Goal: Task Accomplishment & Management: Complete application form

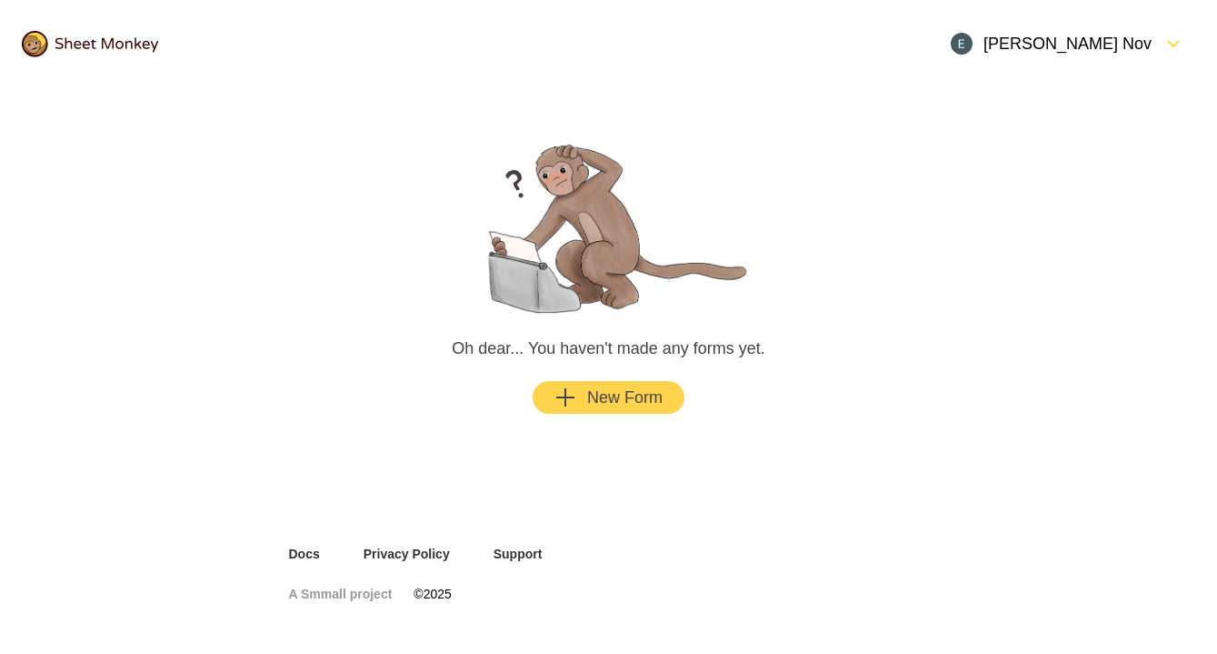
click at [650, 403] on div "New Form" at bounding box center [609, 397] width 108 height 22
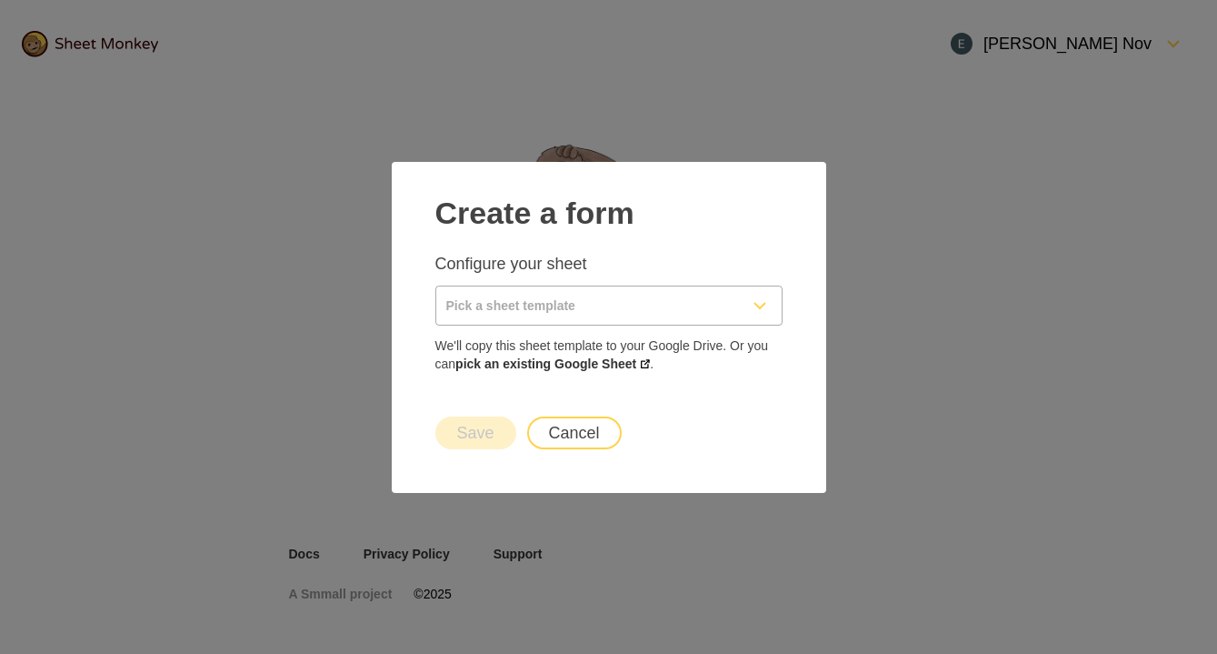
click at [628, 314] on input "Pick a sheet template" at bounding box center [587, 305] width 302 height 38
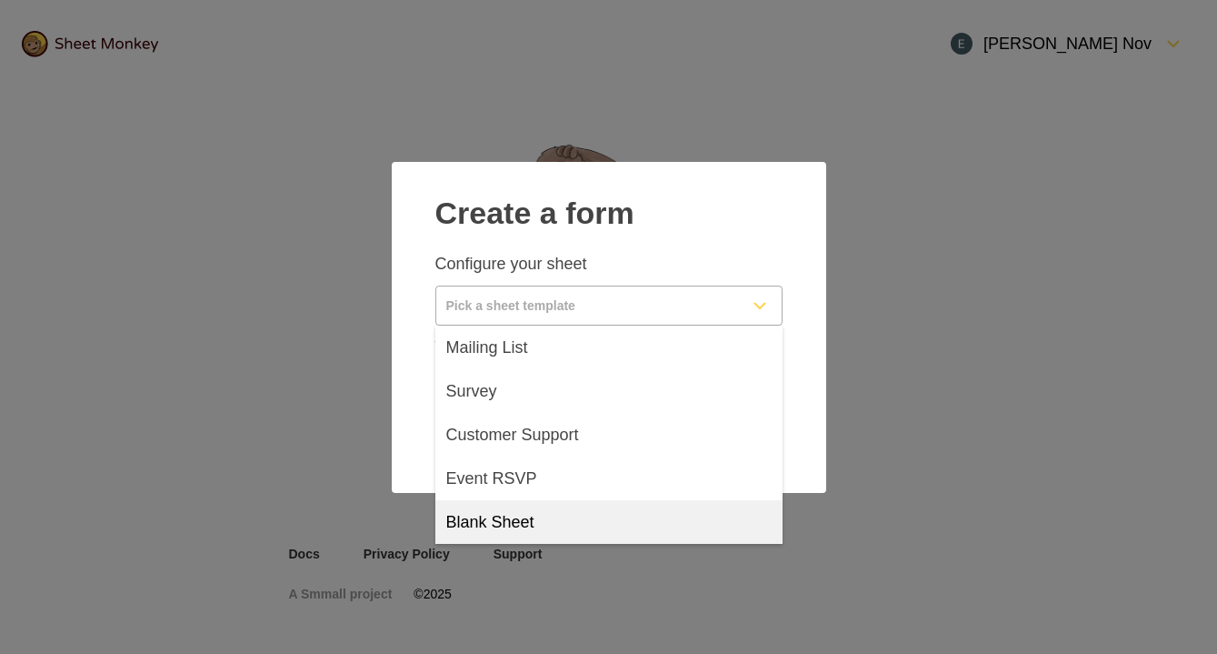
click at [556, 512] on div "Blank Sheet" at bounding box center [608, 522] width 347 height 44
type input "Blank Sheet"
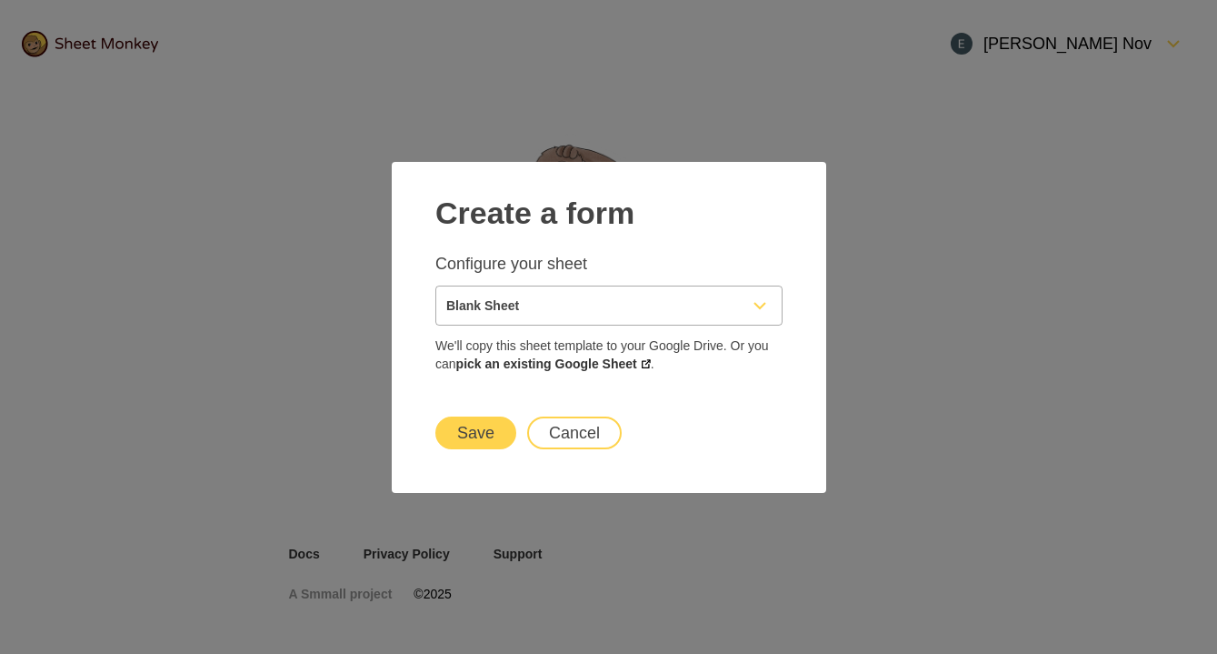
click at [480, 428] on button "Save" at bounding box center [475, 432] width 81 height 33
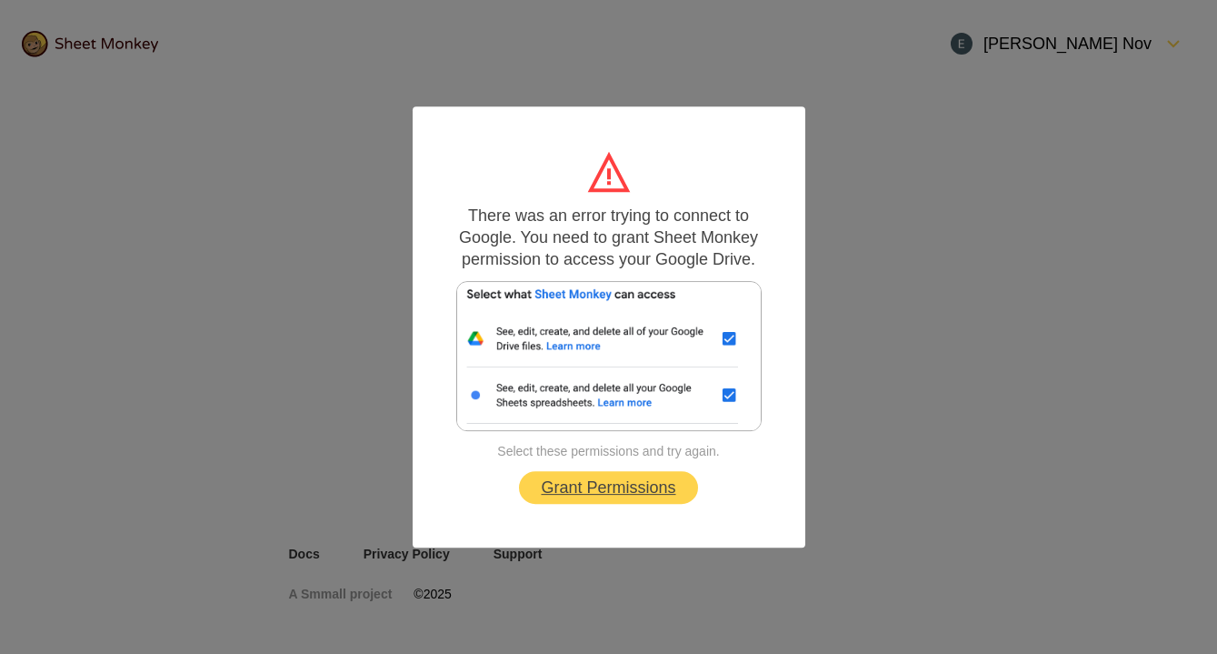
click at [606, 480] on link "Grant Permissions" at bounding box center [608, 487] width 178 height 33
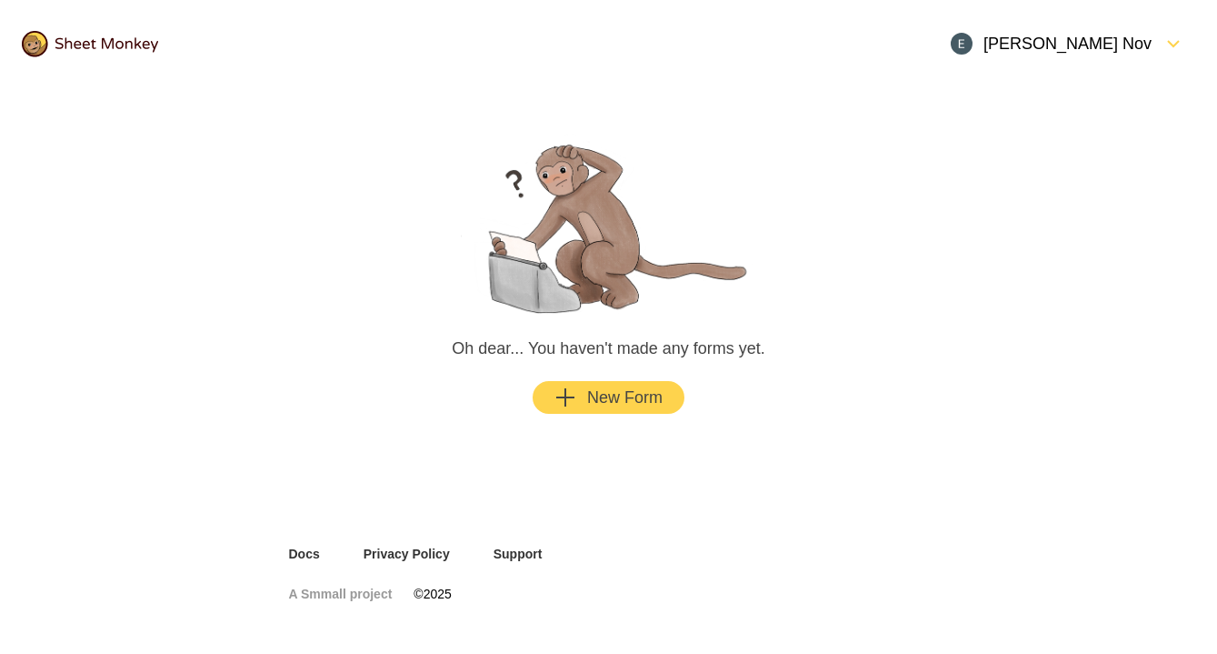
click at [588, 397] on div "New Form" at bounding box center [609, 397] width 108 height 22
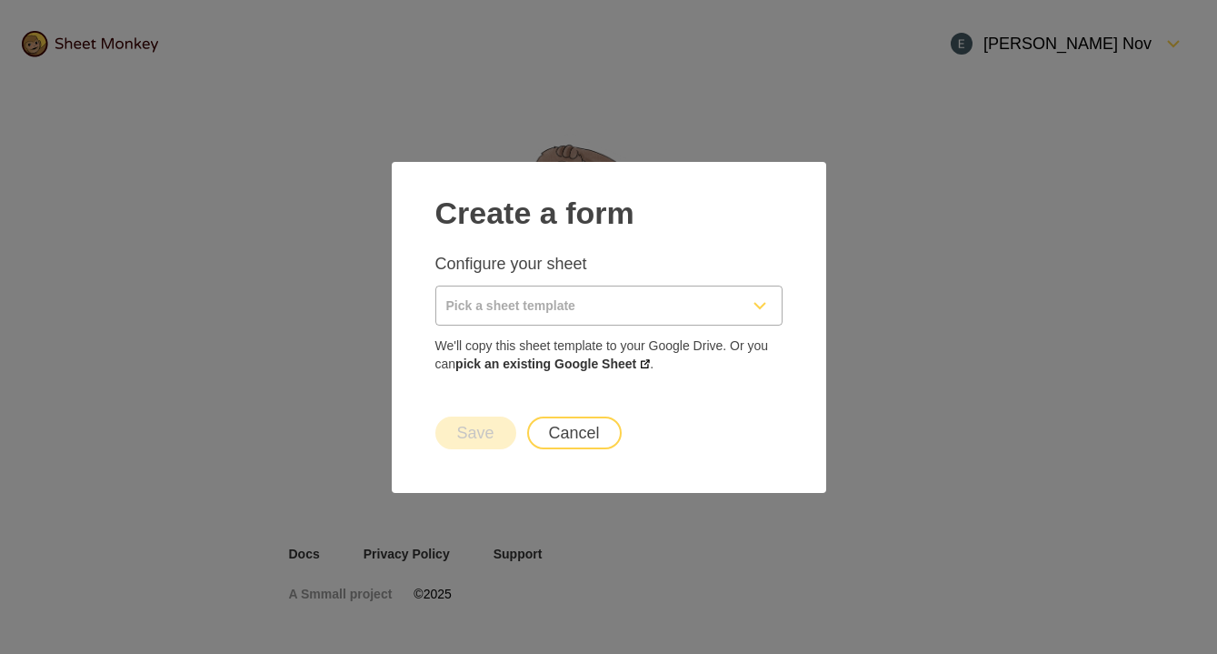
click at [567, 301] on input "Pick a sheet template" at bounding box center [587, 305] width 302 height 38
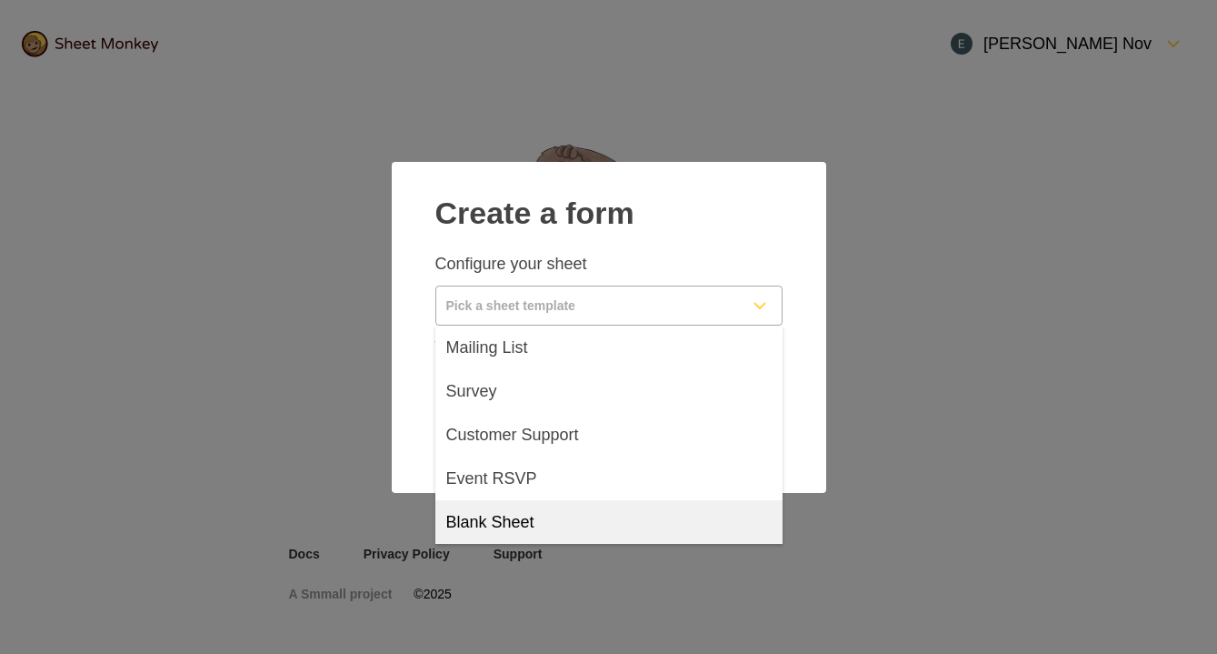
click at [537, 503] on div "Blank Sheet" at bounding box center [608, 522] width 347 height 44
type input "Blank Sheet"
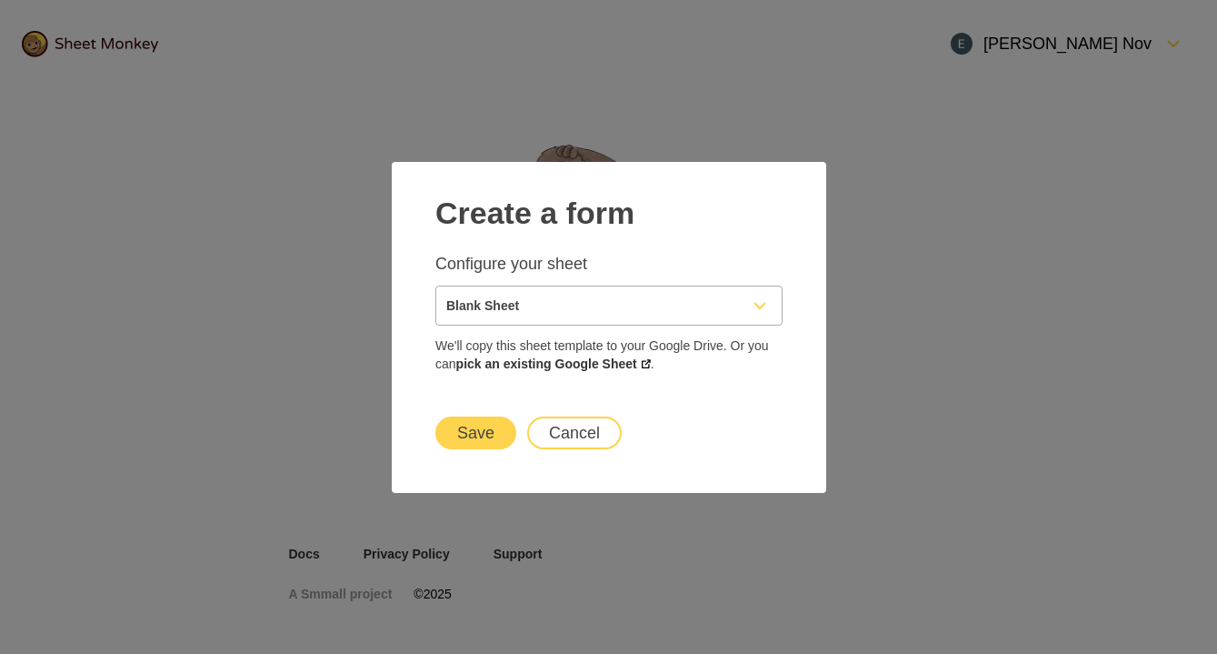
click at [480, 428] on button "Save" at bounding box center [475, 432] width 81 height 33
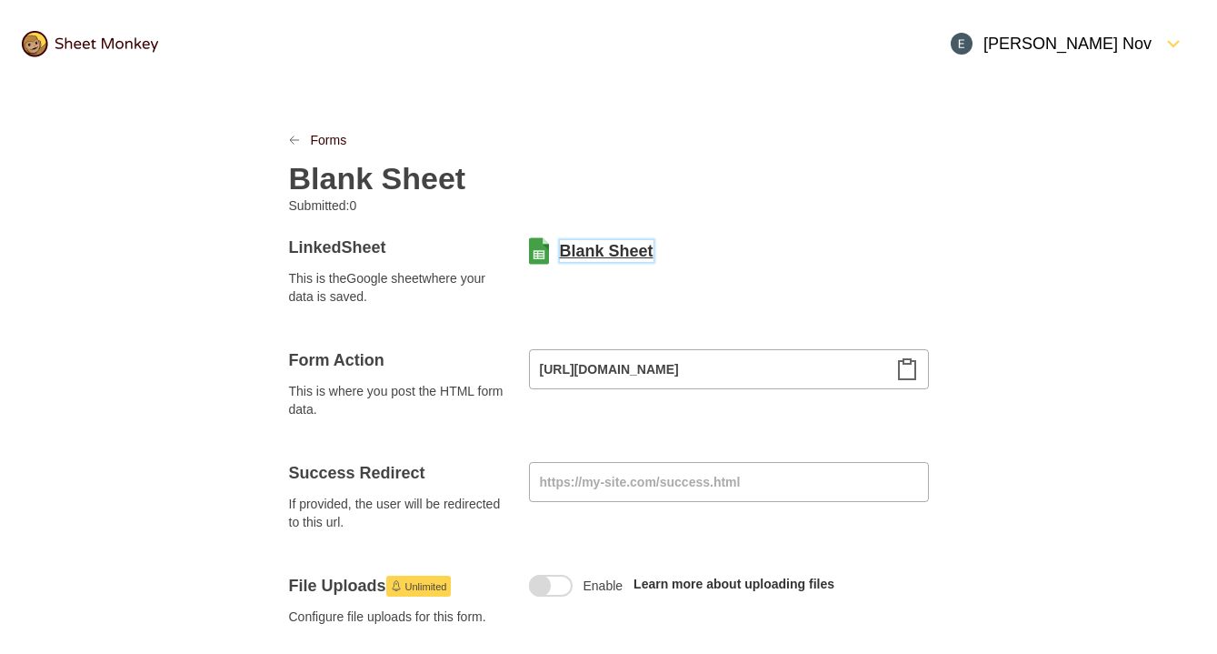
click at [605, 243] on link "Blank Sheet" at bounding box center [607, 251] width 94 height 22
click at [327, 135] on link "Forms" at bounding box center [329, 140] width 36 height 18
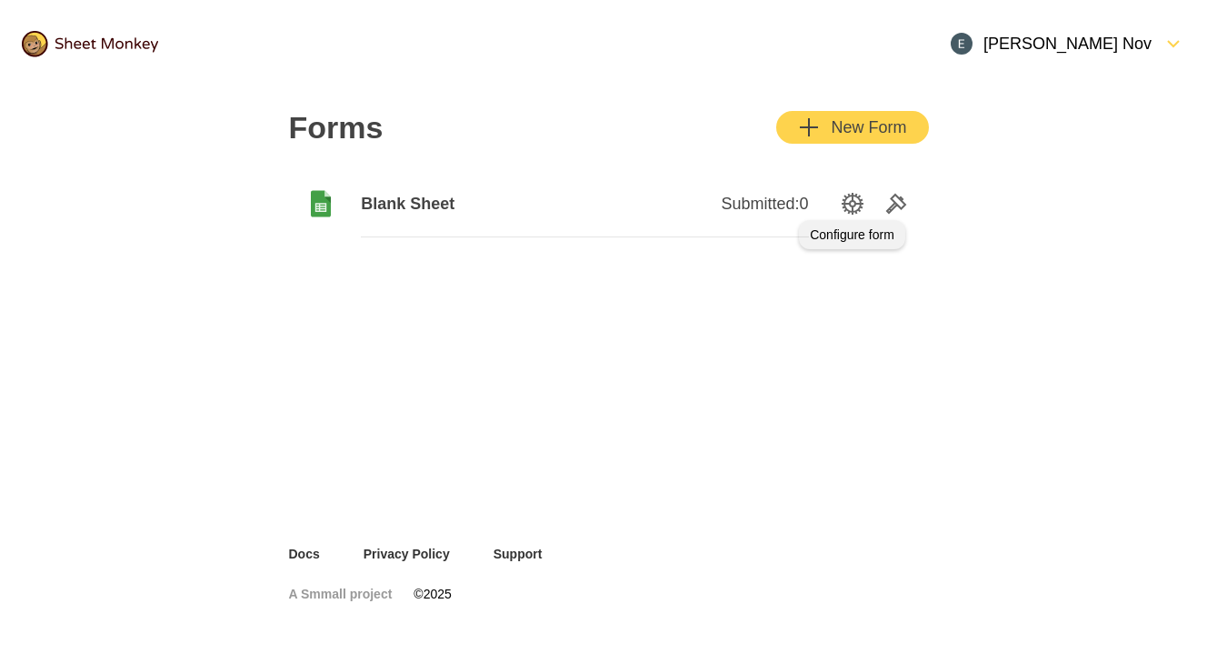
click at [855, 210] on icon "SettingsOption" at bounding box center [853, 204] width 22 height 22
click at [855, 209] on icon "SettingsOption" at bounding box center [853, 204] width 22 height 22
click at [852, 203] on icon "SettingsOption" at bounding box center [853, 204] width 22 height 22
click at [407, 199] on span "Blank Sheet" at bounding box center [473, 204] width 224 height 22
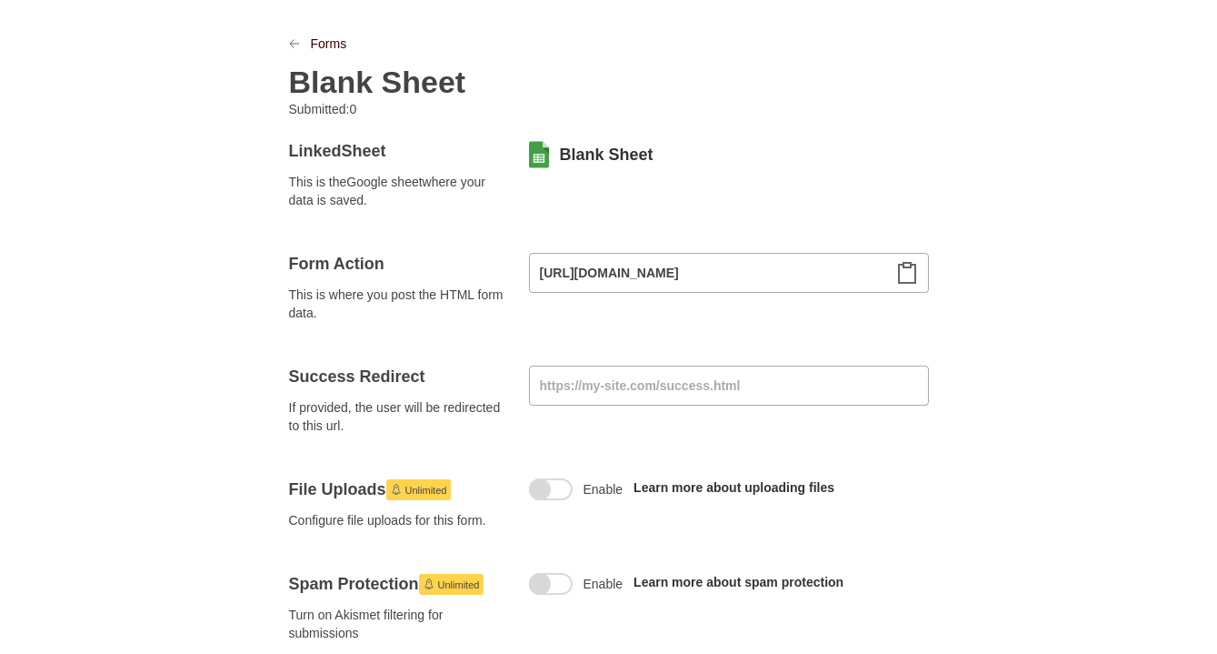
scroll to position [95, 0]
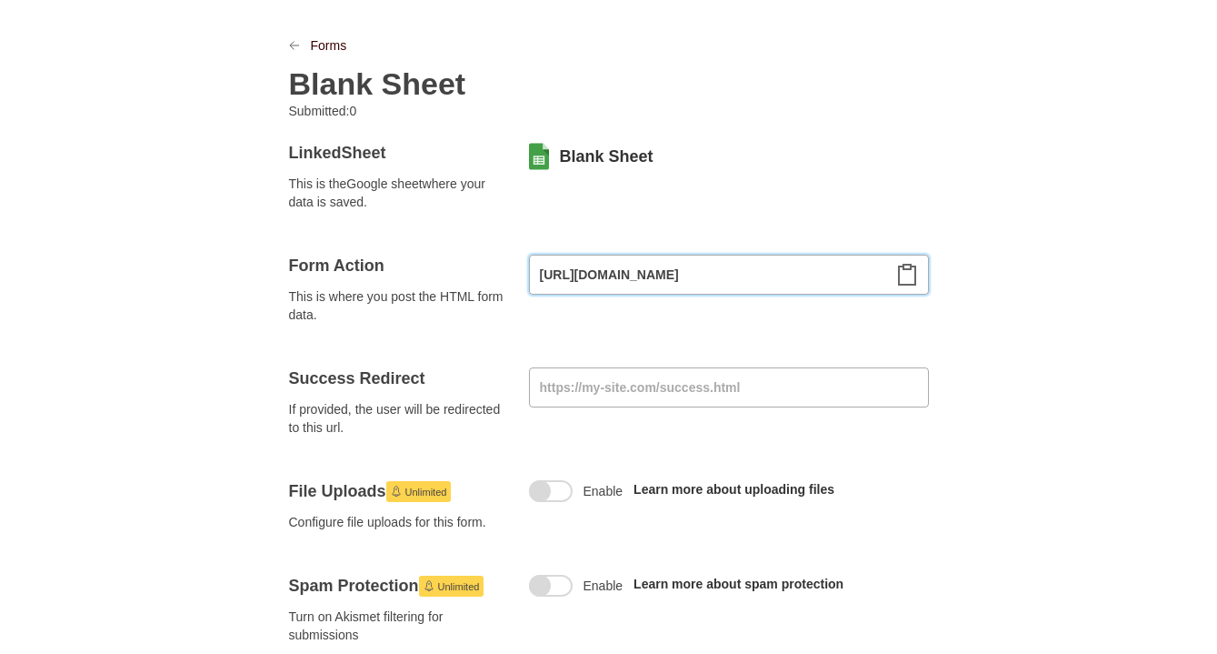
click at [587, 272] on input "https://api.sheetmonkey.io/form/6giw7S2QaiuczvN7iughR4" at bounding box center [729, 275] width 400 height 40
click at [335, 46] on link "Forms" at bounding box center [329, 45] width 36 height 18
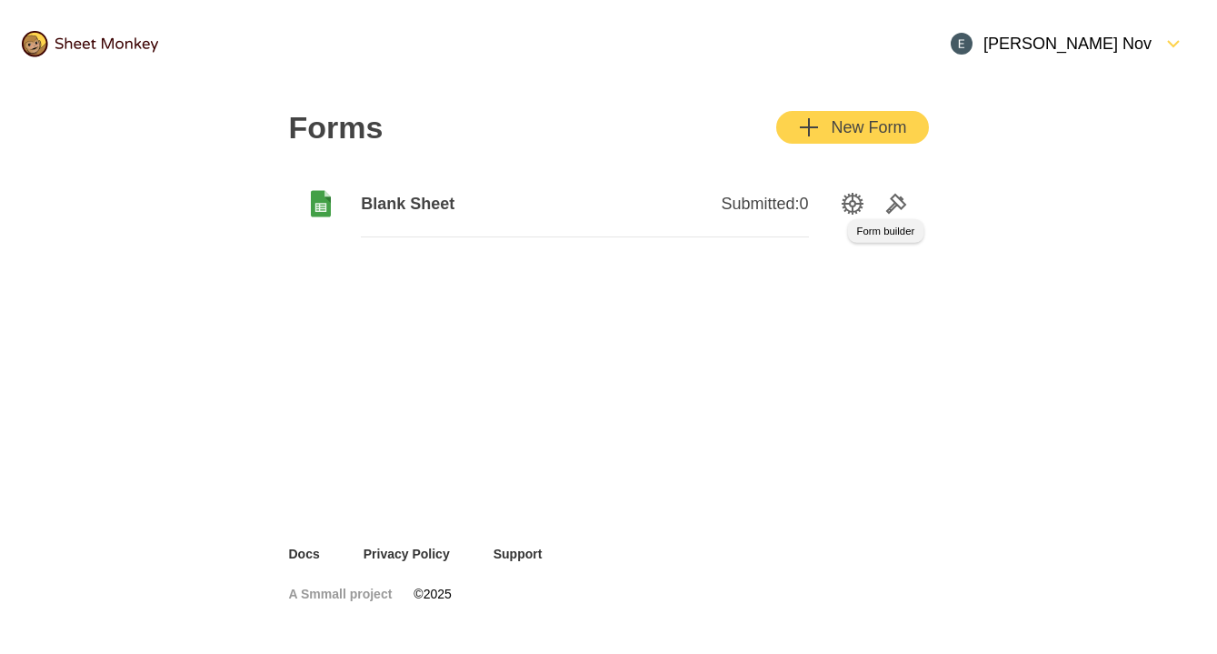
click at [888, 208] on icon "Tools" at bounding box center [896, 204] width 18 height 18
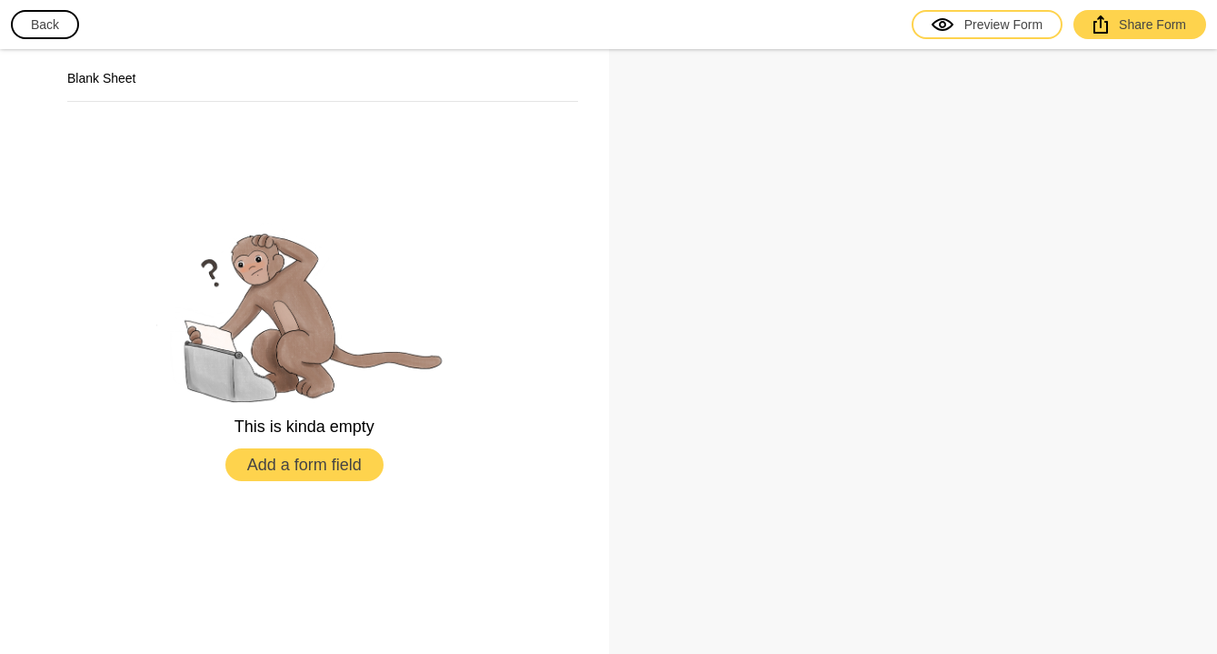
click at [55, 32] on button "Back" at bounding box center [45, 24] width 68 height 29
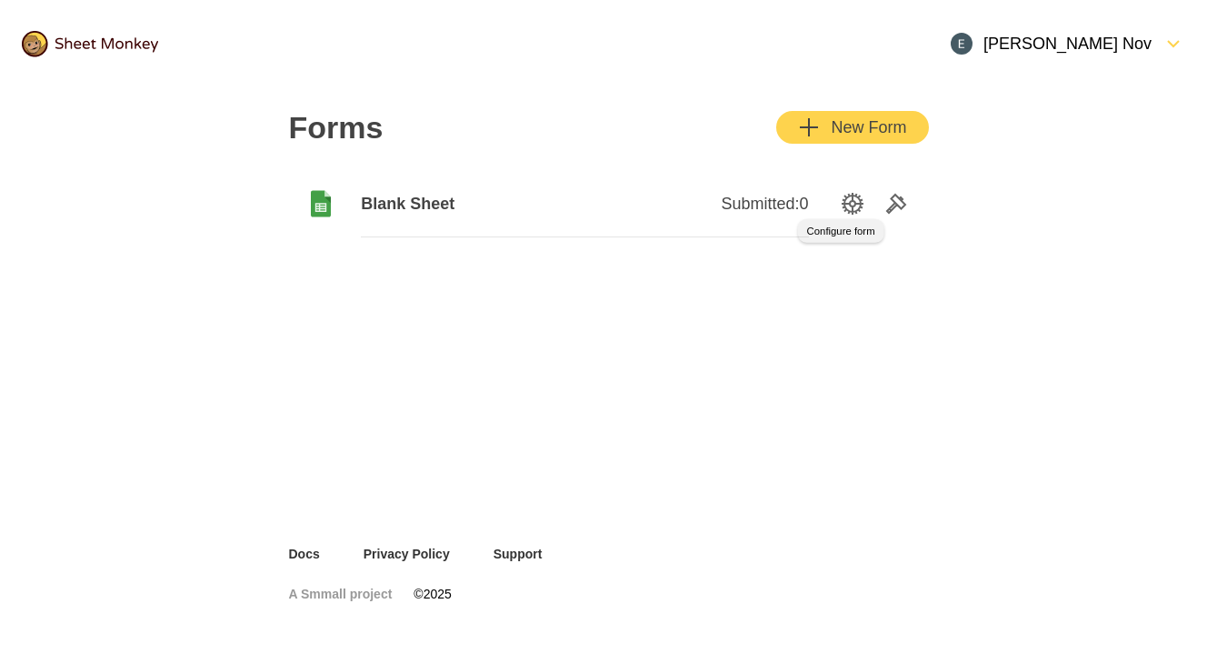
click at [853, 205] on icon "SettingsOption" at bounding box center [853, 204] width 22 height 22
click at [847, 203] on icon "SettingsOption" at bounding box center [853, 204] width 22 height 22
click at [850, 201] on icon "SettingsOption" at bounding box center [853, 204] width 22 height 22
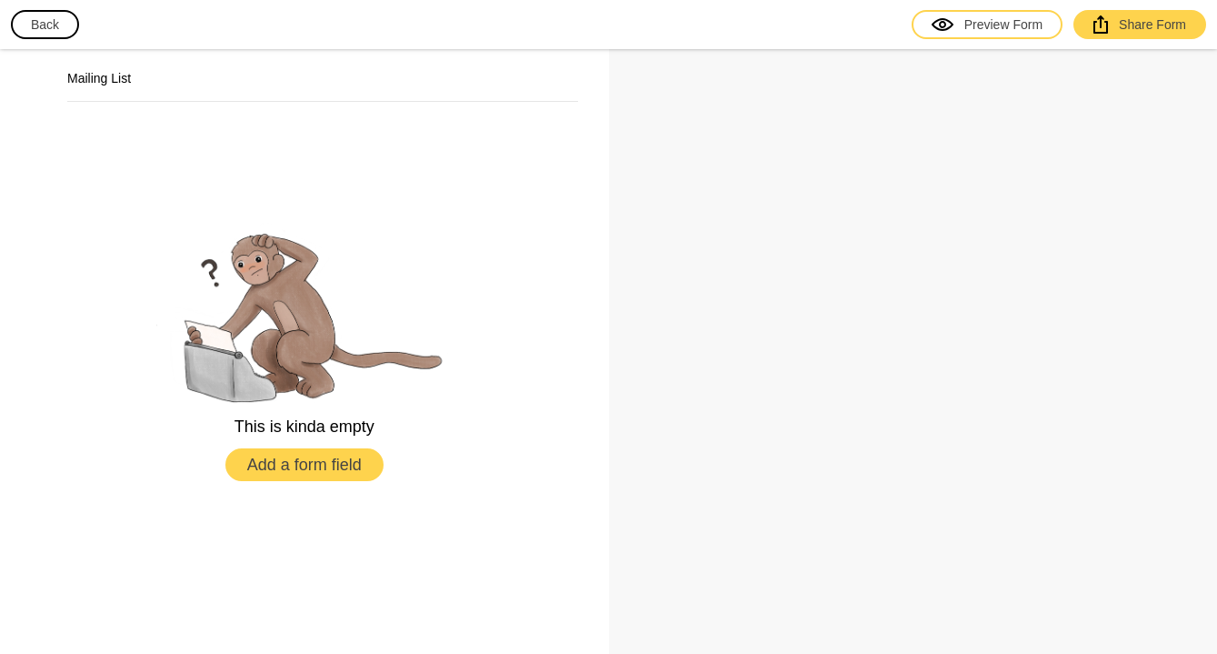
click at [320, 473] on button "Add a form field" at bounding box center [304, 464] width 158 height 33
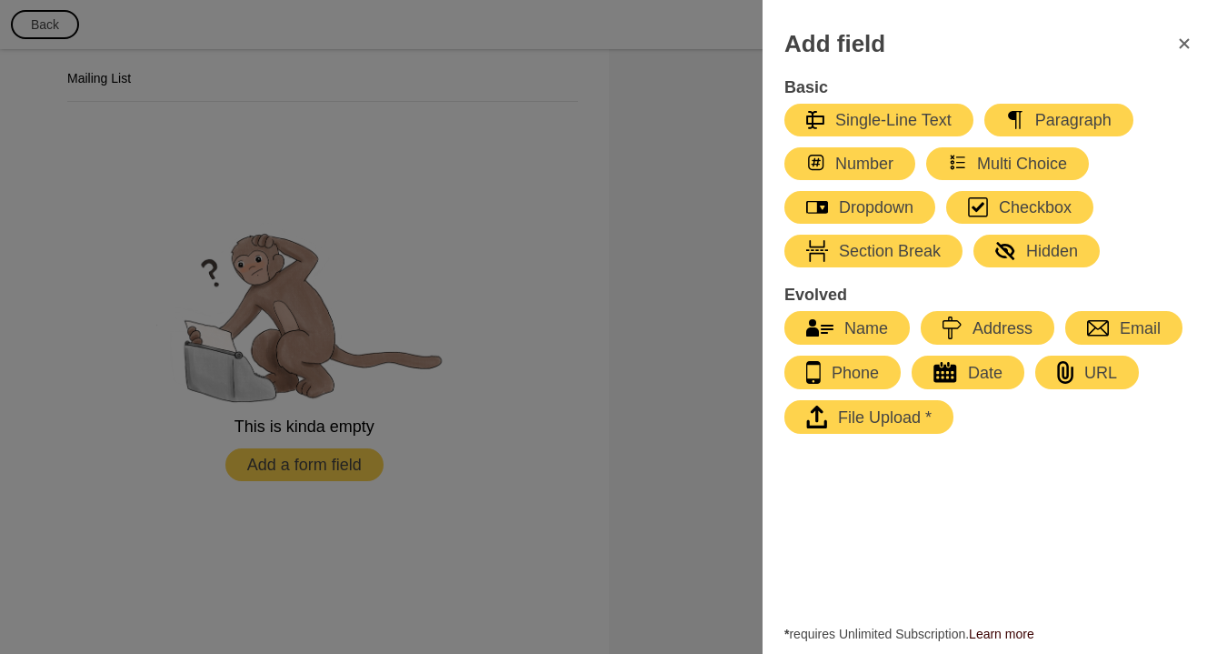
click at [860, 328] on div "Name" at bounding box center [847, 328] width 82 height 22
select select "large"
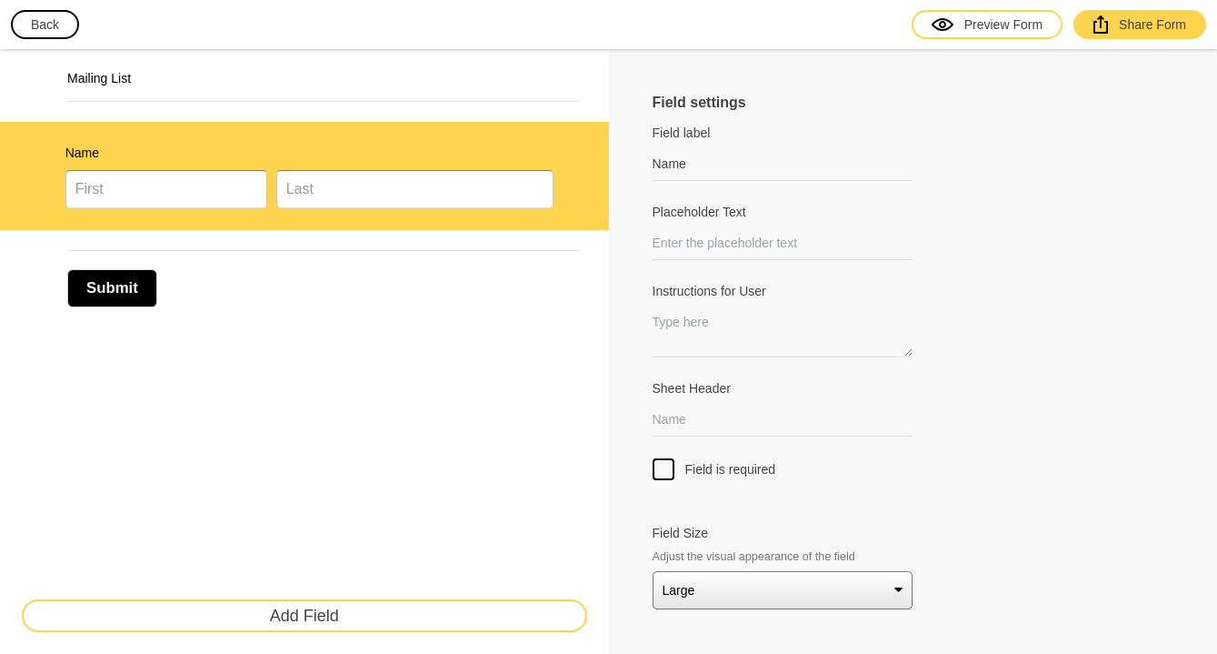
click at [378, 628] on button "Add Field" at bounding box center [304, 615] width 565 height 33
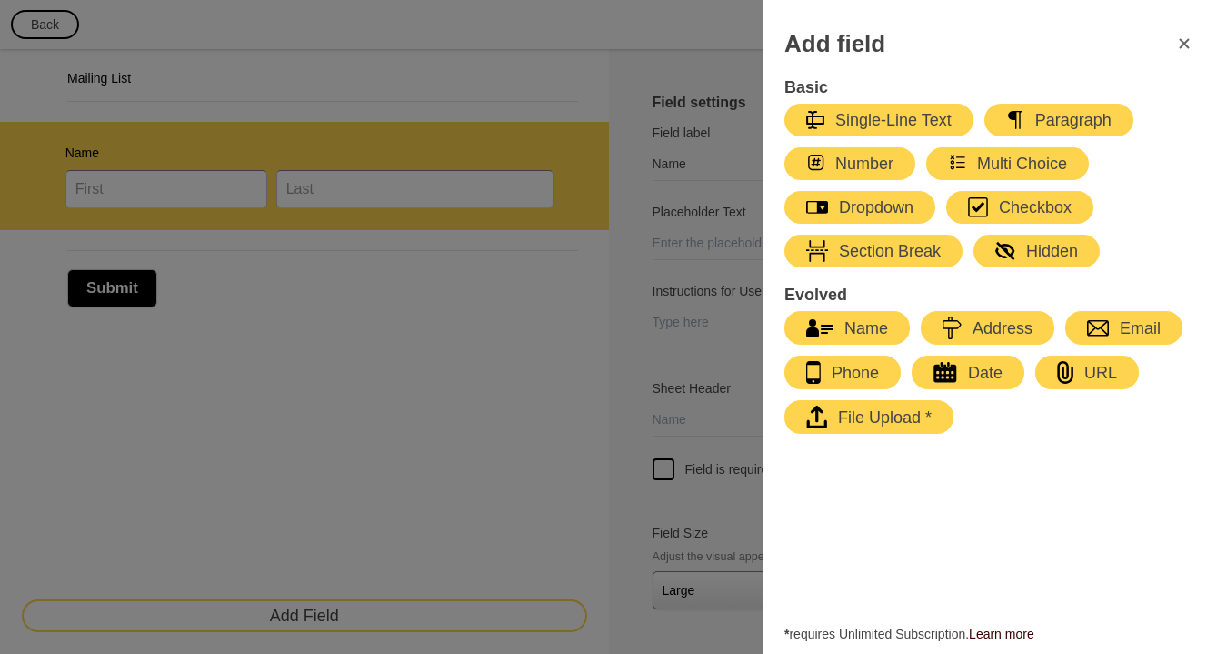
click at [835, 366] on div "Phone" at bounding box center [842, 372] width 73 height 23
type input "Phone"
select select "large"
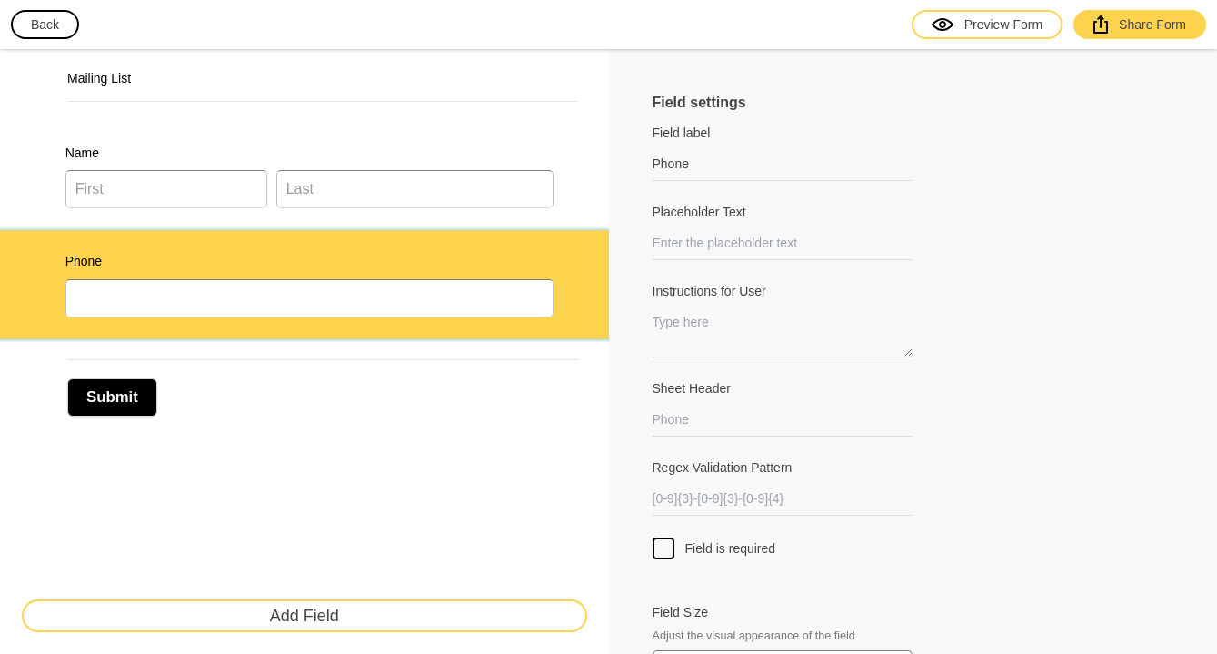
click at [695, 135] on label "Field label" at bounding box center [783, 133] width 261 height 18
click at [695, 147] on input "Phone" at bounding box center [783, 164] width 261 height 34
click at [201, 142] on div "Name" at bounding box center [304, 176] width 609 height 109
type input "Name"
select select "large"
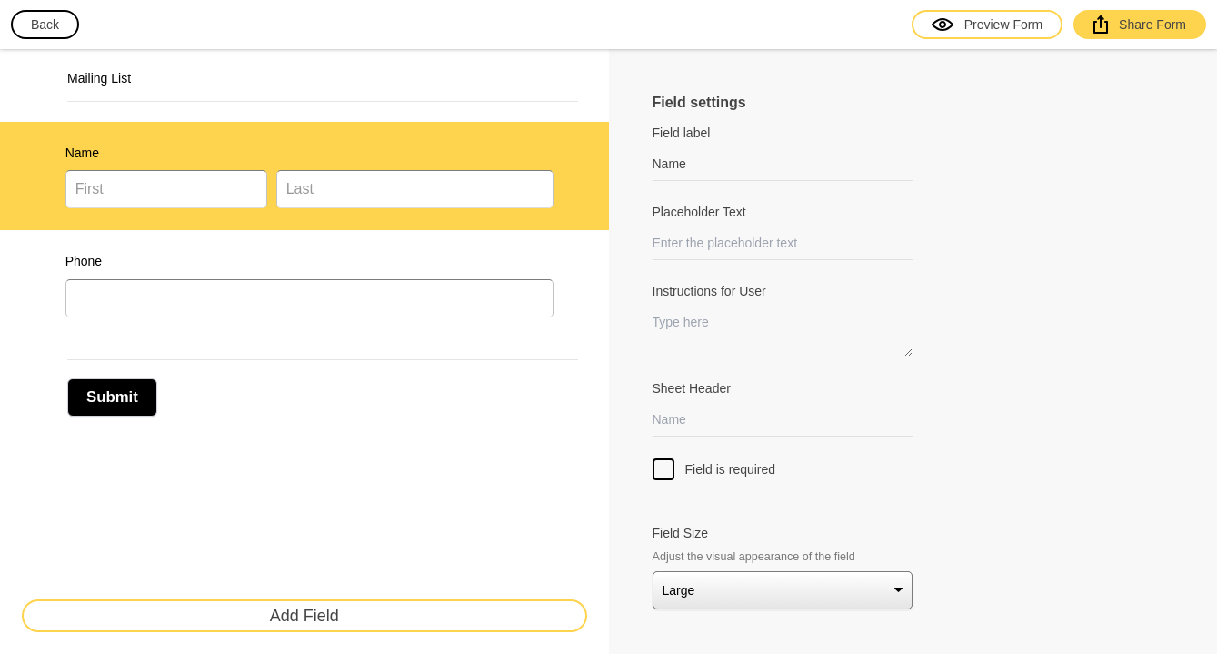
click at [662, 468] on div at bounding box center [664, 469] width 22 height 22
click at [664, 458] on input "Field is required" at bounding box center [664, 458] width 0 height 0
click at [725, 422] on input "Sheet Header" at bounding box center [783, 420] width 261 height 34
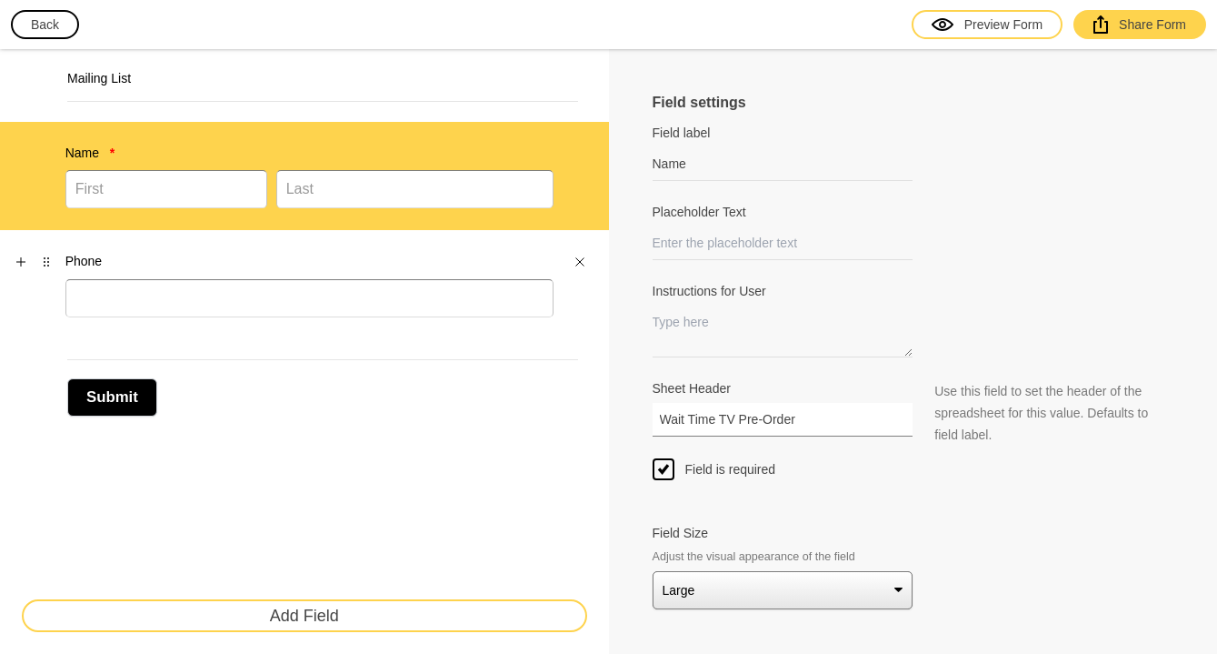
type input "Wait Time TV Pre-Order"
click at [304, 334] on div "Phone" at bounding box center [304, 284] width 609 height 109
type input "Phone"
select select "large"
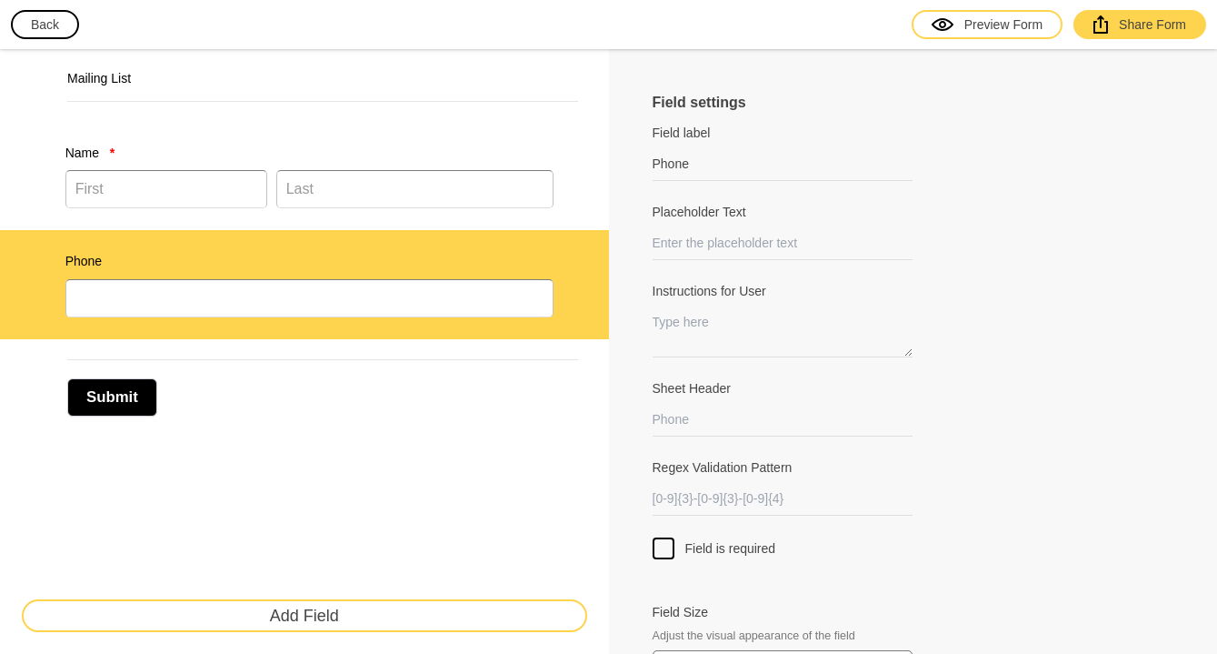
click at [665, 550] on div at bounding box center [664, 548] width 22 height 22
click at [664, 537] on input "Field is required" at bounding box center [664, 537] width 0 height 0
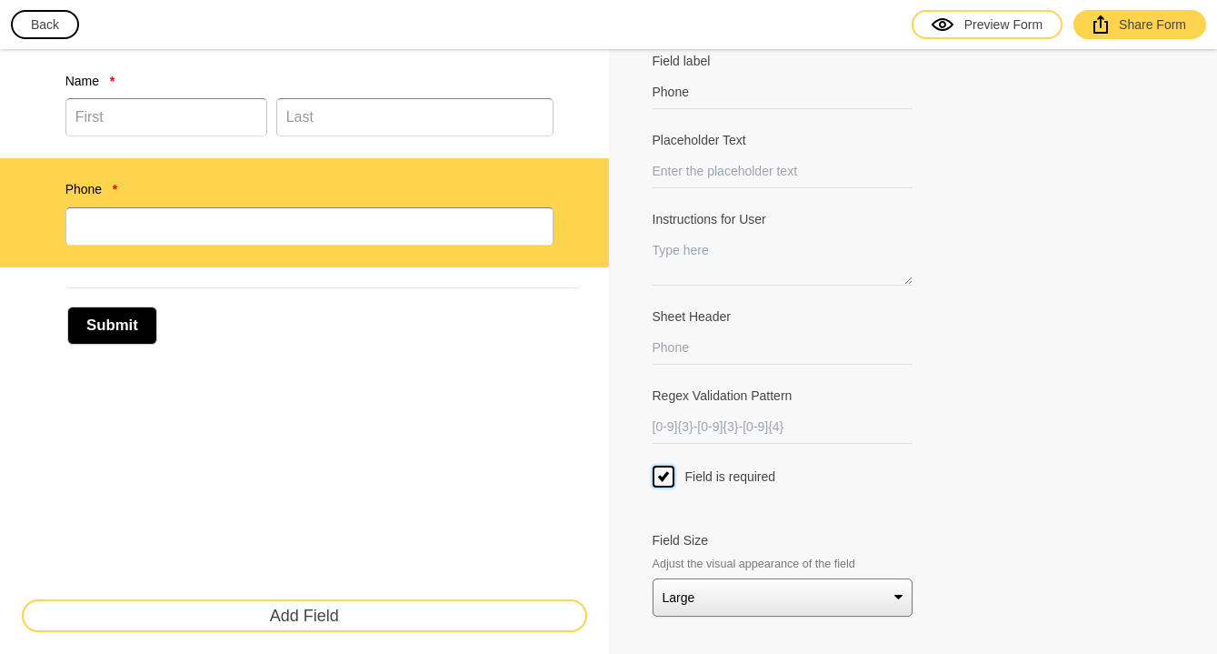
scroll to position [77, 0]
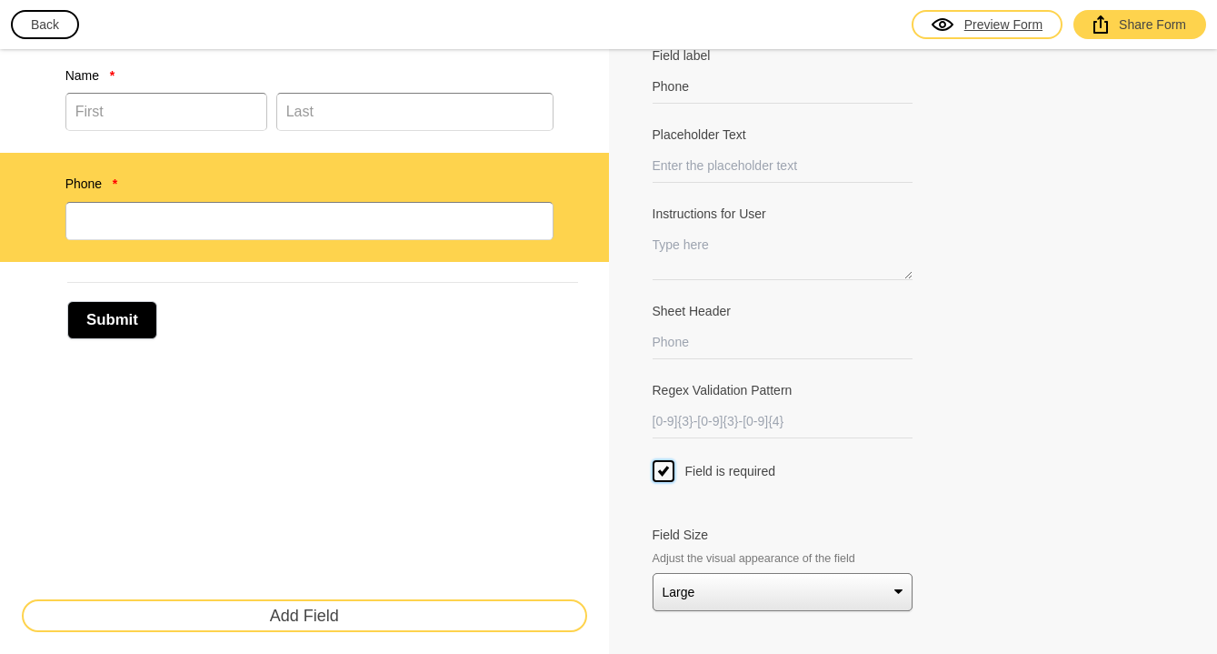
click at [1020, 28] on div "Preview Form" at bounding box center [987, 24] width 111 height 18
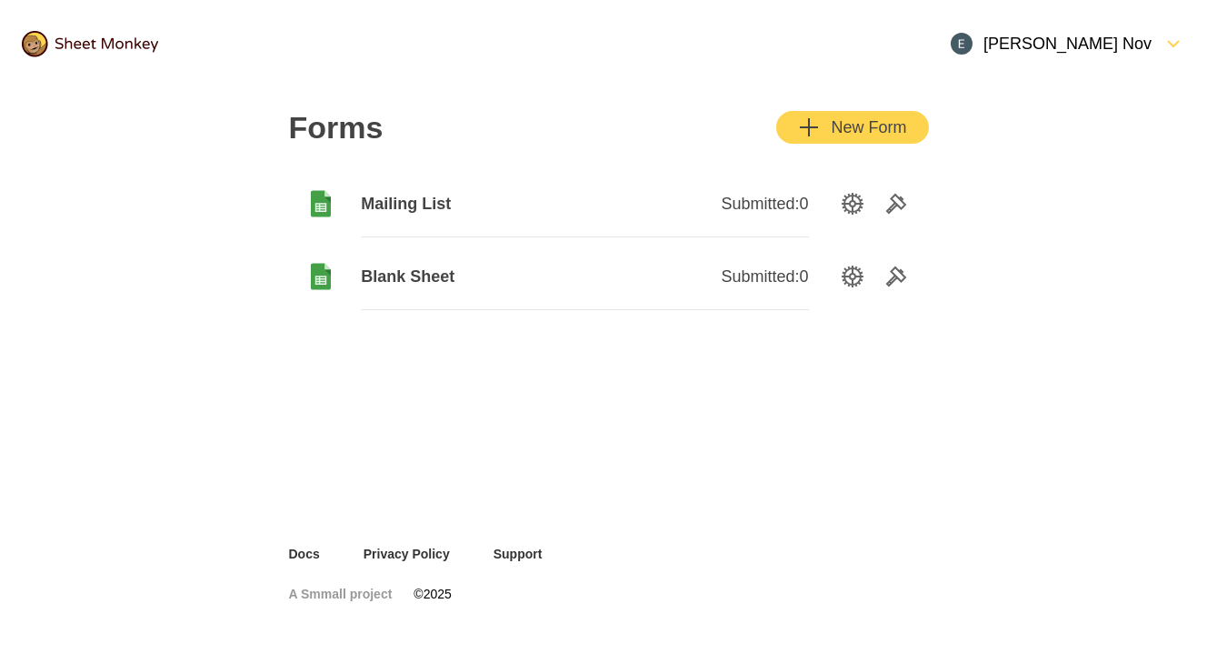
click at [567, 211] on span "Mailing List" at bounding box center [473, 204] width 224 height 22
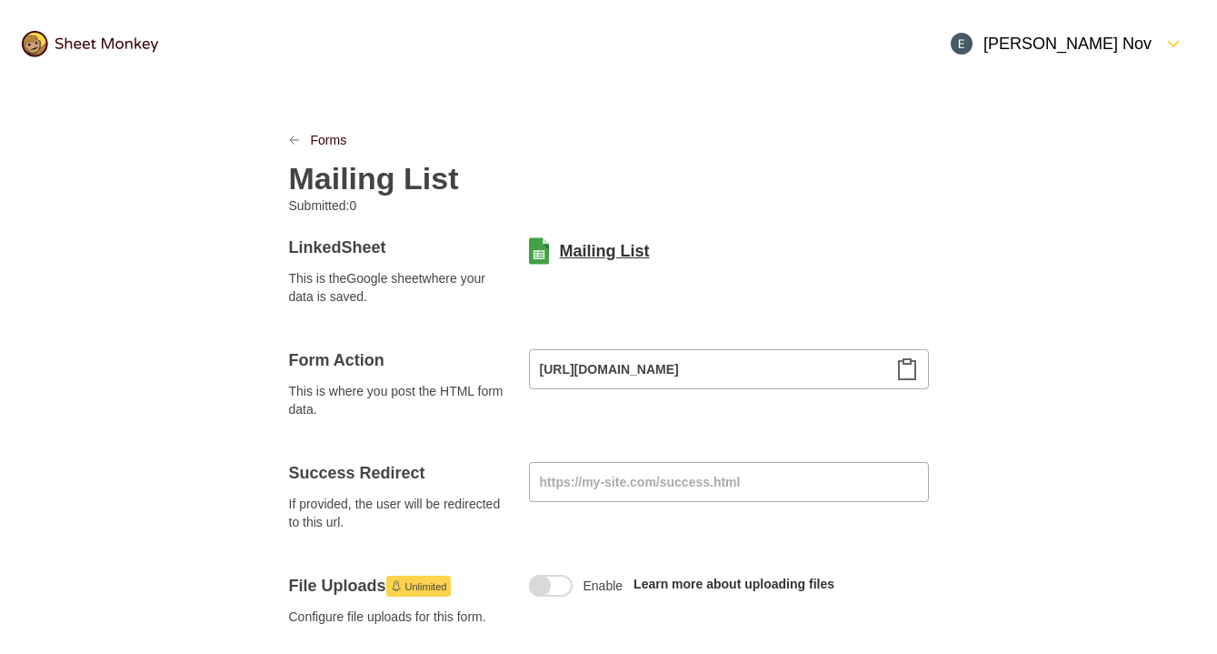
click at [579, 256] on link "Mailing List" at bounding box center [605, 251] width 90 height 22
click at [605, 256] on link "Mailing List" at bounding box center [605, 251] width 90 height 22
click at [325, 135] on link "Forms" at bounding box center [329, 140] width 36 height 18
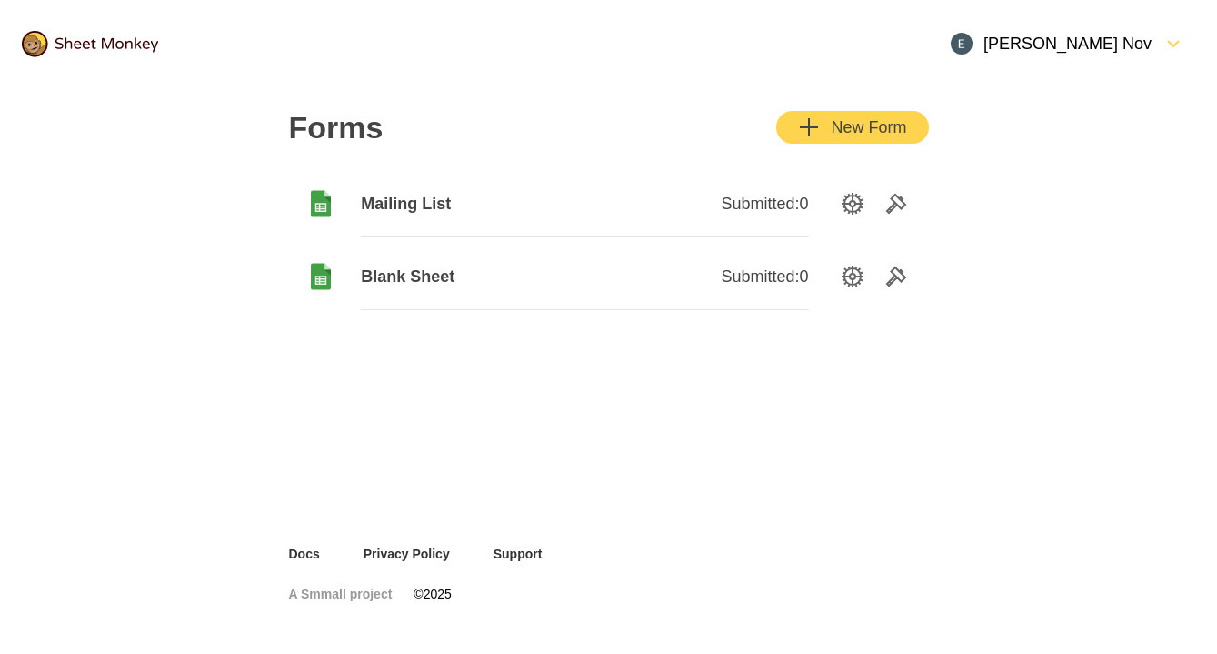
click at [445, 209] on span "Mailing List" at bounding box center [473, 204] width 224 height 22
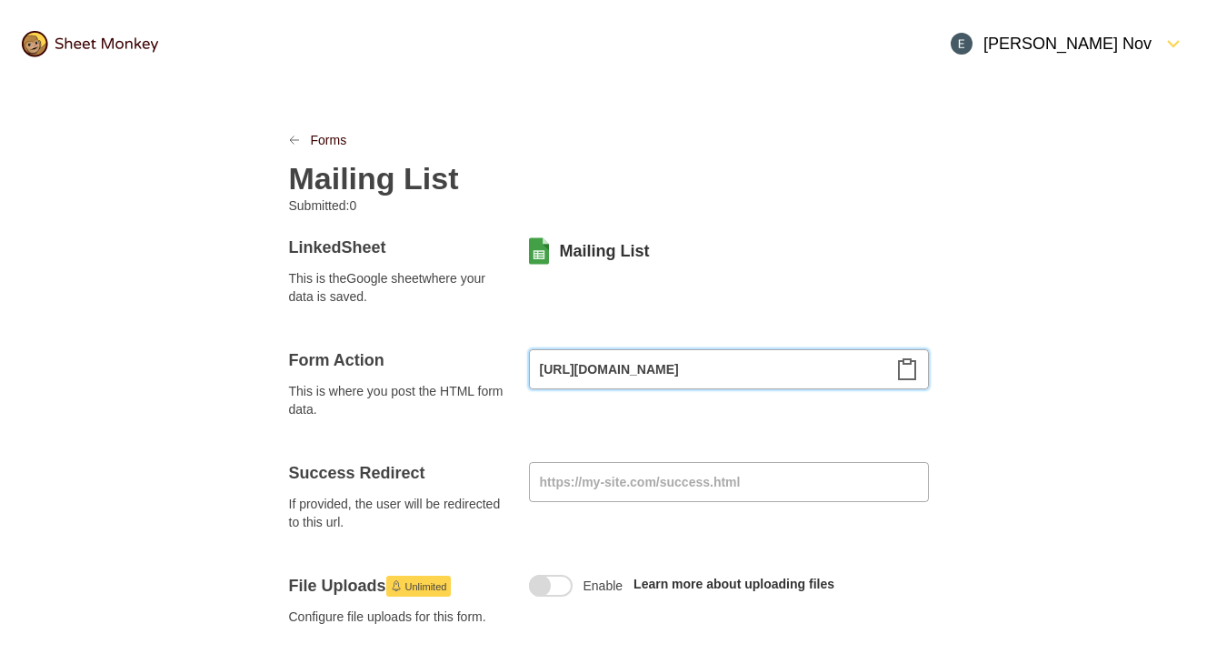
drag, startPoint x: 733, startPoint y: 369, endPoint x: 933, endPoint y: 371, distance: 200.0
click at [800, 374] on input "[URL][DOMAIN_NAME]" at bounding box center [729, 369] width 400 height 40
click at [315, 134] on link "Forms" at bounding box center [329, 140] width 36 height 18
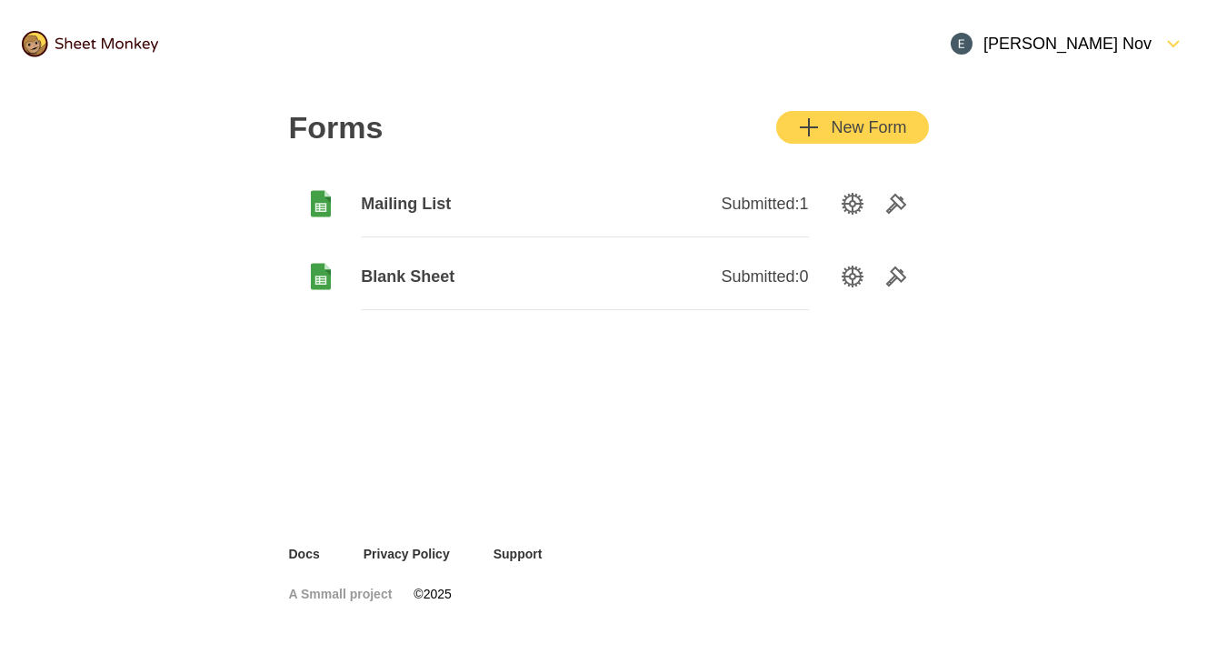
click at [422, 201] on span "Mailing List" at bounding box center [473, 204] width 224 height 22
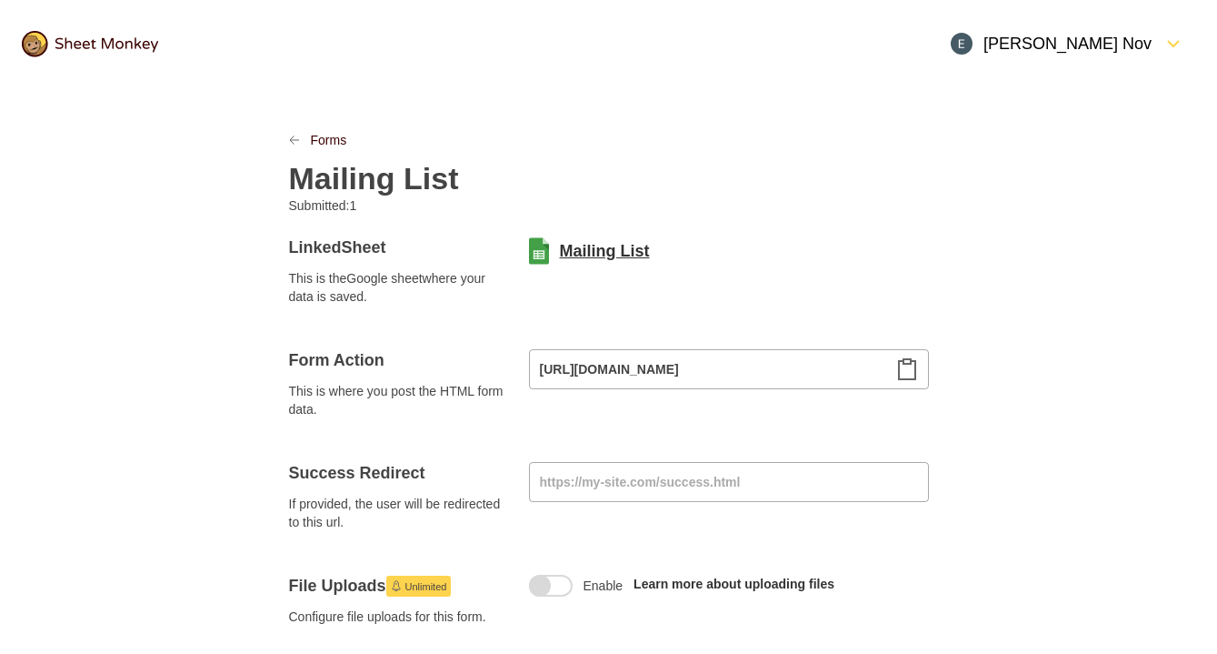
click at [600, 250] on link "Mailing List" at bounding box center [605, 251] width 90 height 22
click at [323, 138] on link "Forms" at bounding box center [329, 140] width 36 height 18
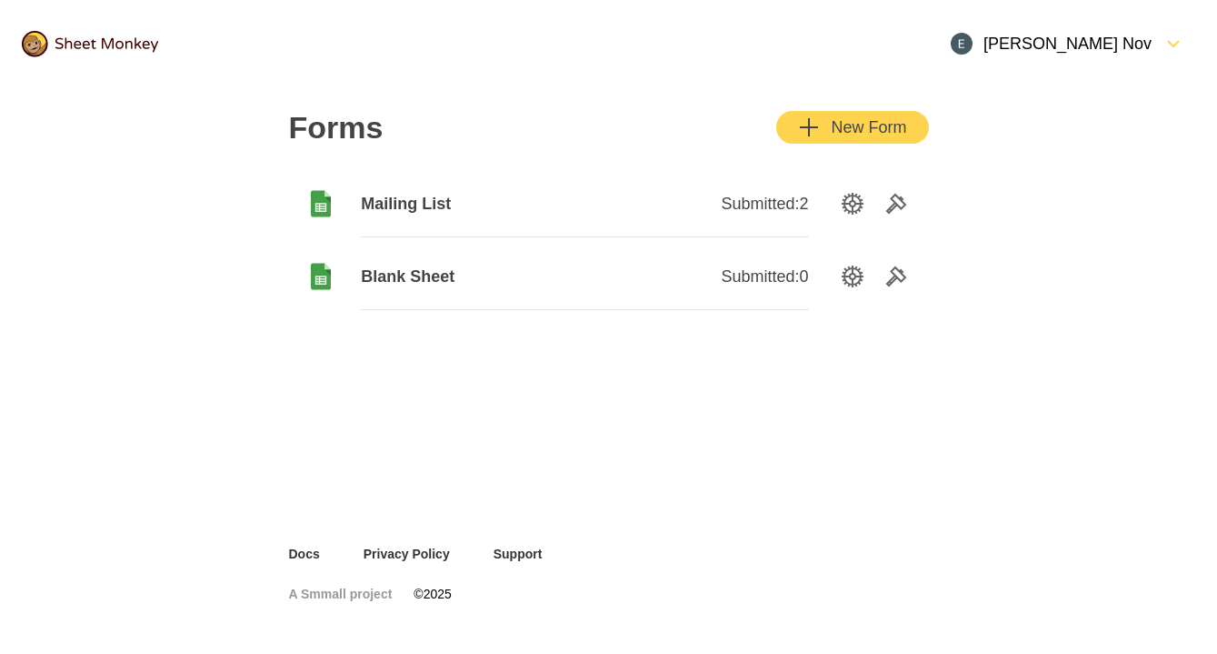
click at [441, 198] on span "Mailing List" at bounding box center [473, 204] width 224 height 22
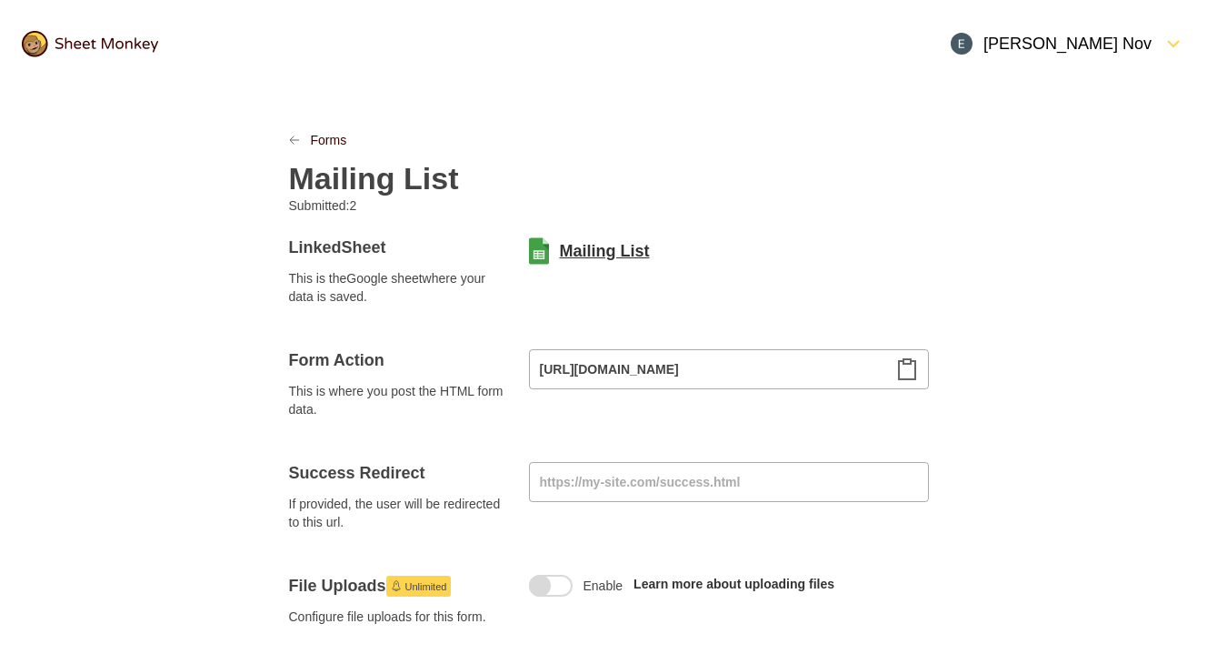
click at [599, 249] on link "Mailing List" at bounding box center [605, 251] width 90 height 22
